Goal: Task Accomplishment & Management: Manage account settings

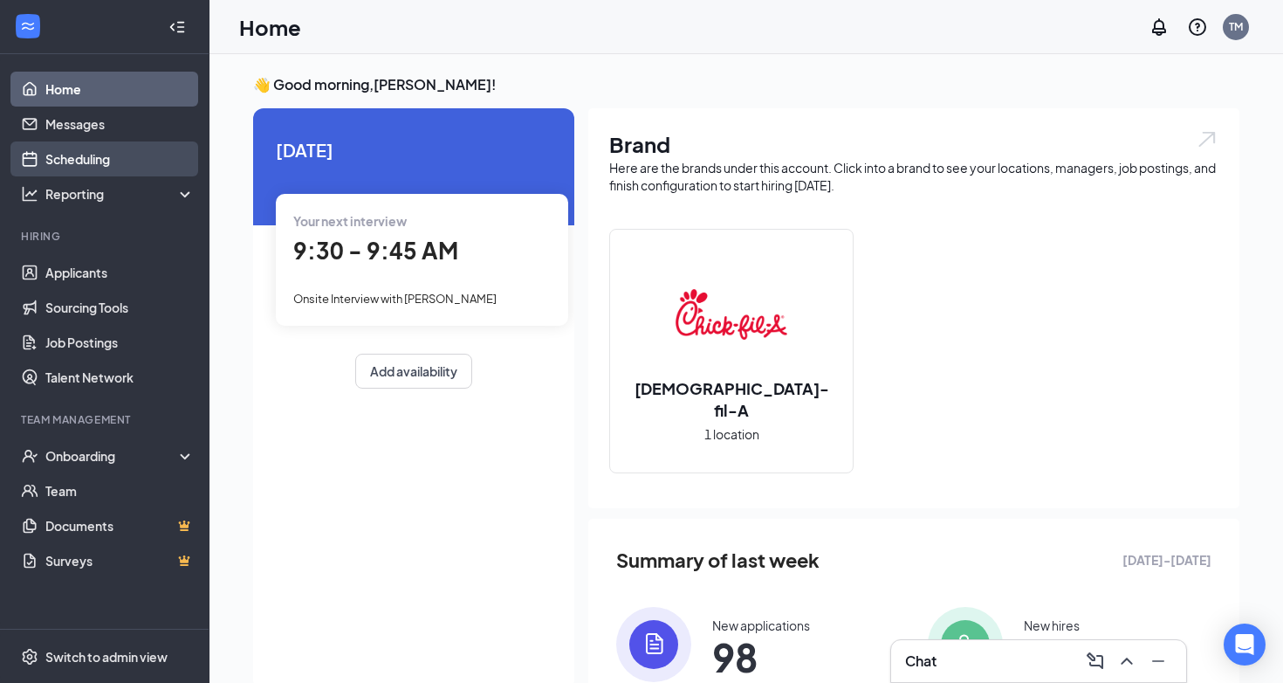
click at [107, 154] on link "Scheduling" at bounding box center [119, 158] width 149 height 35
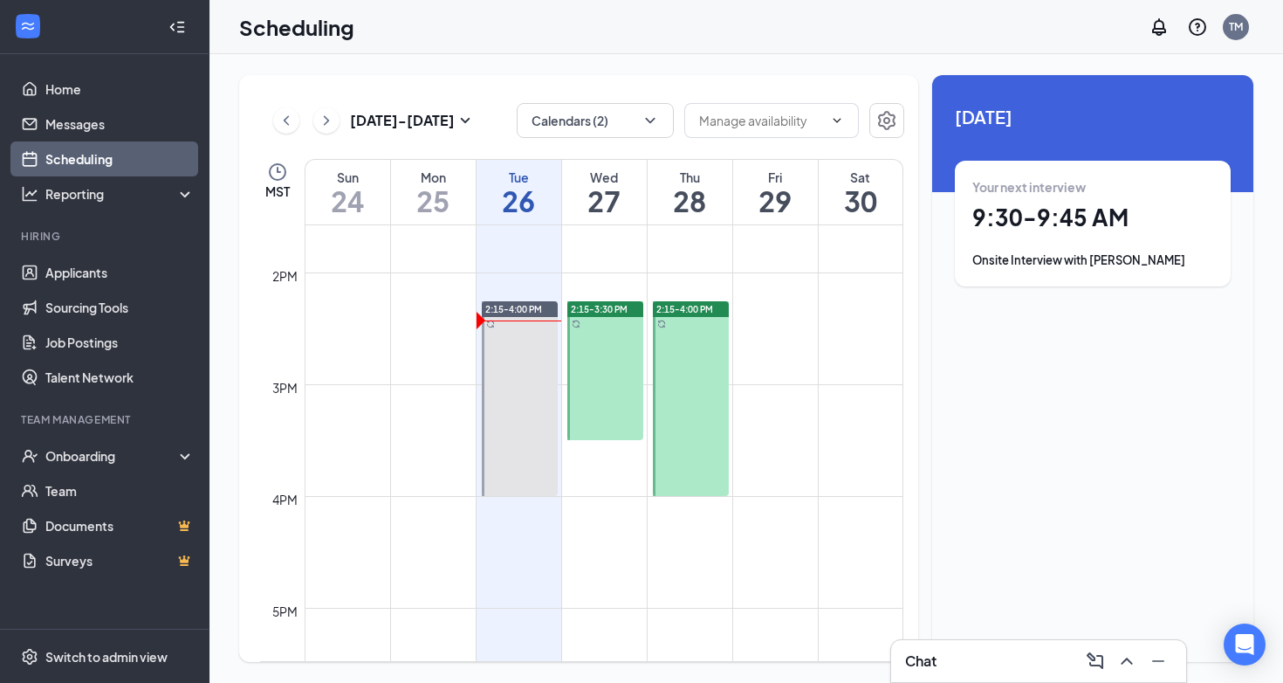
scroll to position [1521, 0]
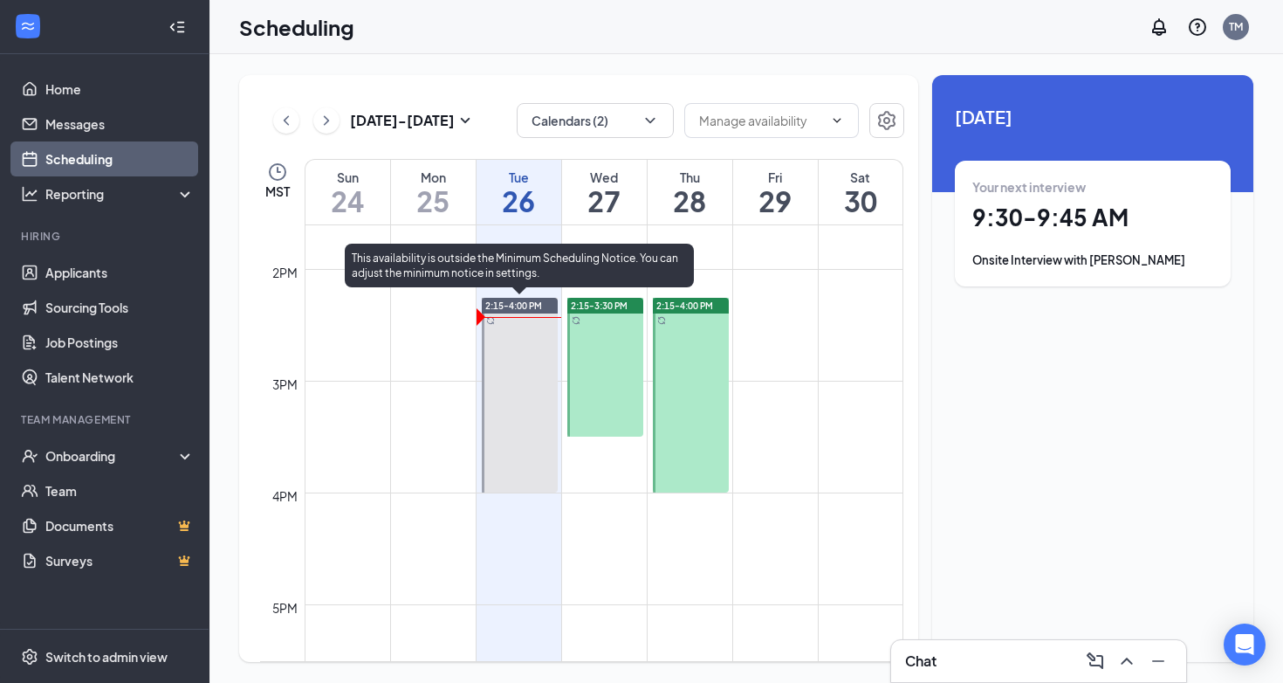
click at [533, 379] on div at bounding box center [520, 395] width 77 height 195
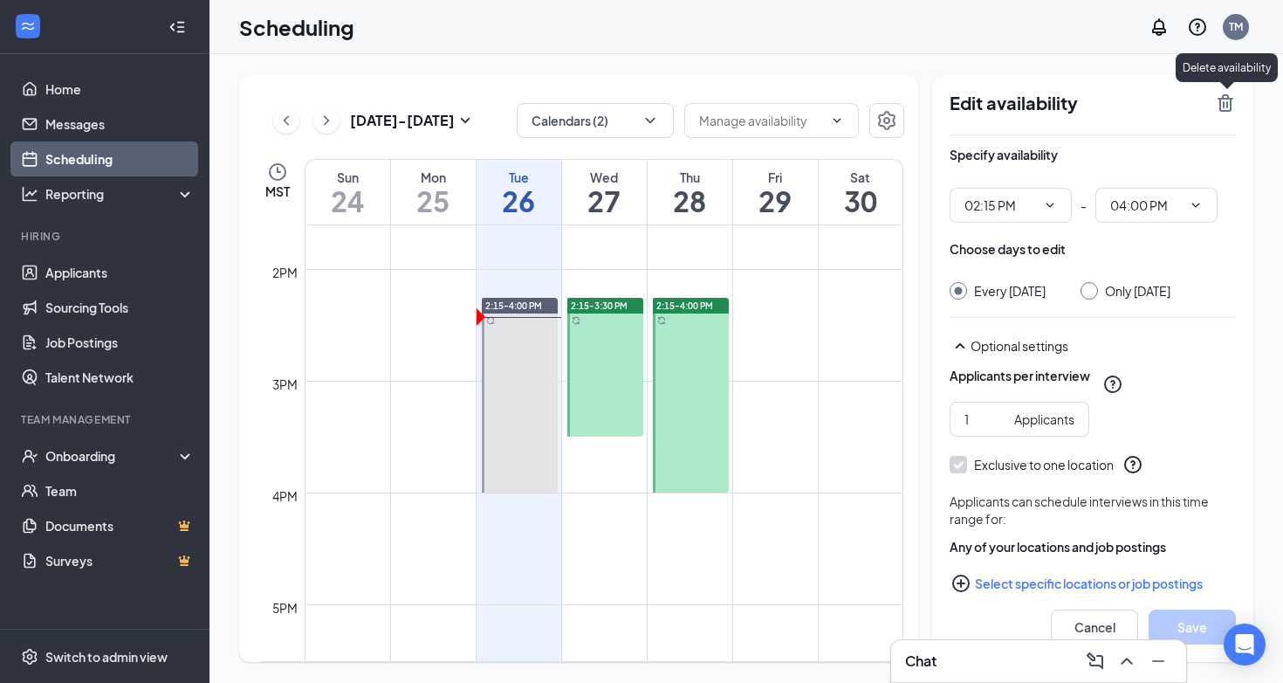
click at [1223, 99] on icon "TrashOutline" at bounding box center [1226, 102] width 16 height 17
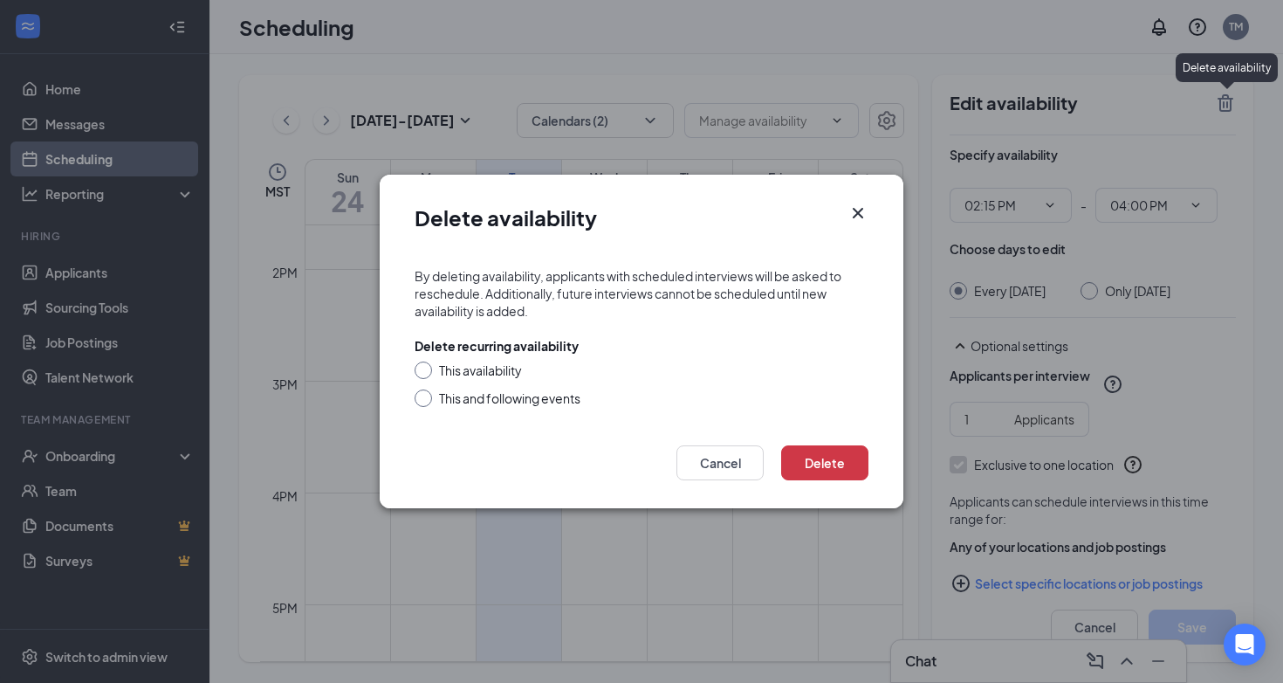
click at [478, 404] on div "This and following events" at bounding box center [509, 397] width 141 height 17
click at [427, 402] on input "This and following events" at bounding box center [421, 395] width 12 height 12
radio input "true"
click at [835, 468] on button "Delete" at bounding box center [824, 462] width 87 height 35
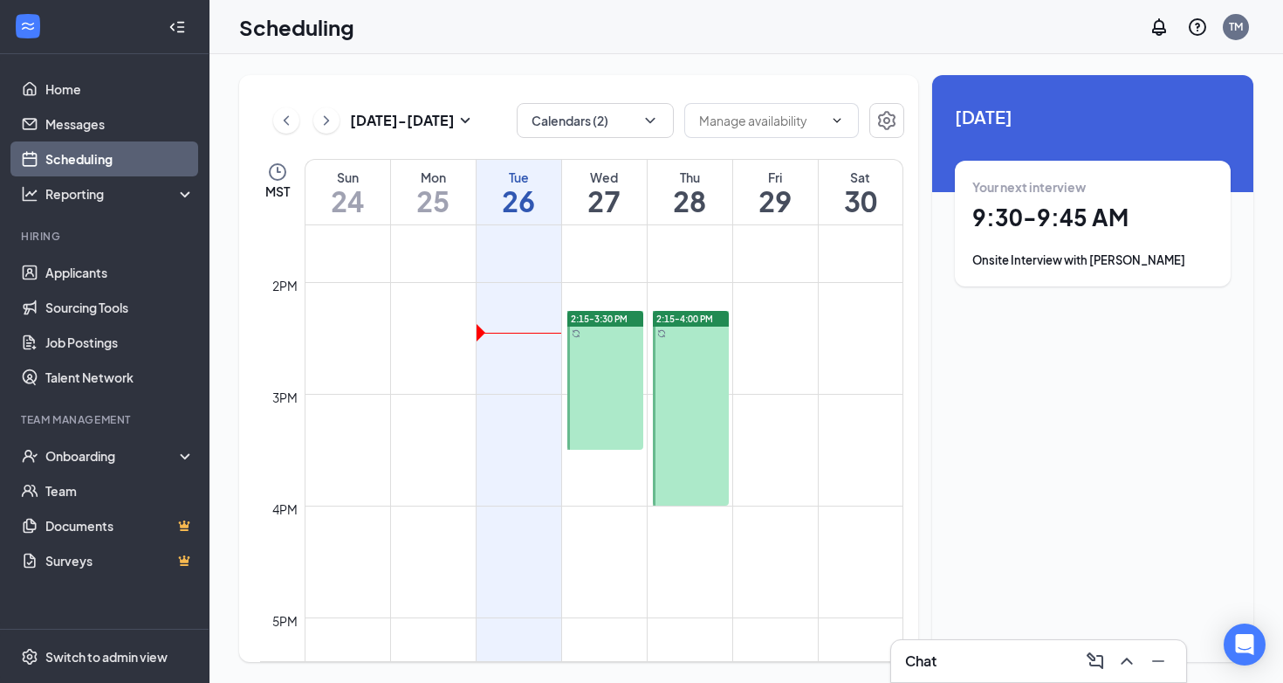
scroll to position [1407, 0]
